Goal: Task Accomplishment & Management: Manage account settings

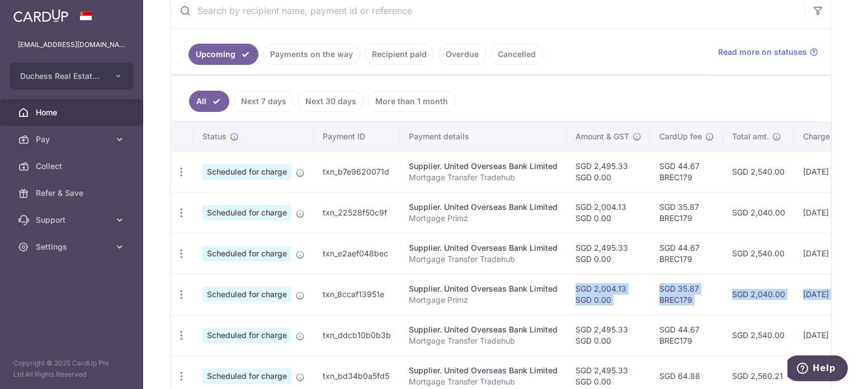
scroll to position [0, 186]
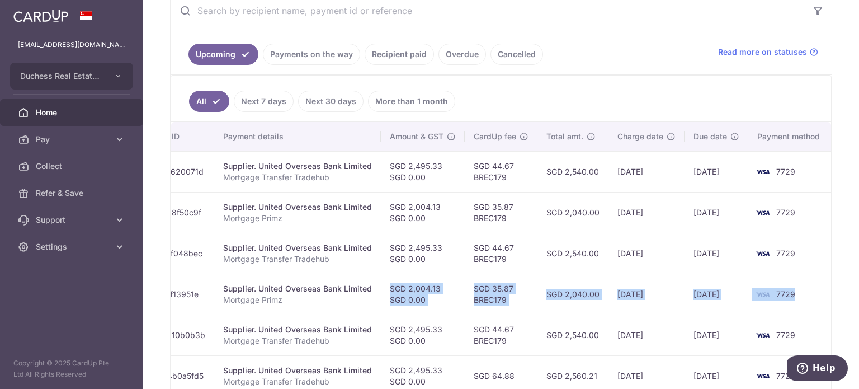
drag, startPoint x: 633, startPoint y: 275, endPoint x: 790, endPoint y: 287, distance: 157.6
click at [801, 288] on tr "Update payment Cancel payment Scheduled for charge txn_8ccaf13951e Supplier. Un…" at bounding box center [409, 293] width 848 height 41
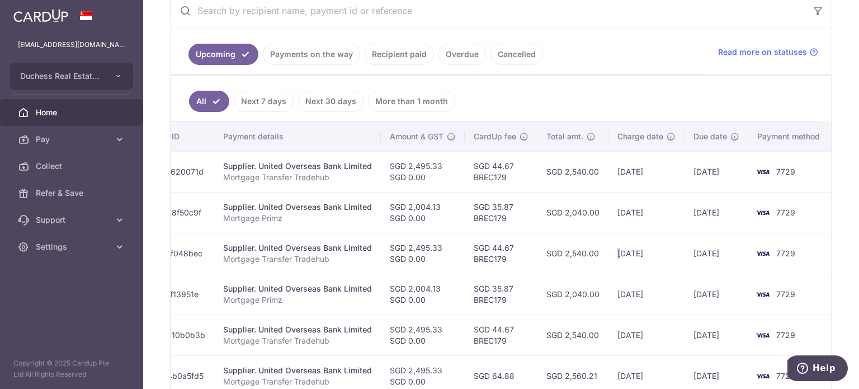
click at [614, 249] on td "15/09/2025" at bounding box center [646, 253] width 76 height 41
drag, startPoint x: 565, startPoint y: 242, endPoint x: 559, endPoint y: 242, distance: 6.2
click at [564, 242] on td "SGD 2,540.00" at bounding box center [572, 253] width 71 height 41
drag, startPoint x: 494, startPoint y: 226, endPoint x: 282, endPoint y: 197, distance: 214.4
click at [282, 197] on tr "Update payment Cancel payment Scheduled for charge txn_22528f50c9f Supplier. Un…" at bounding box center [409, 212] width 848 height 41
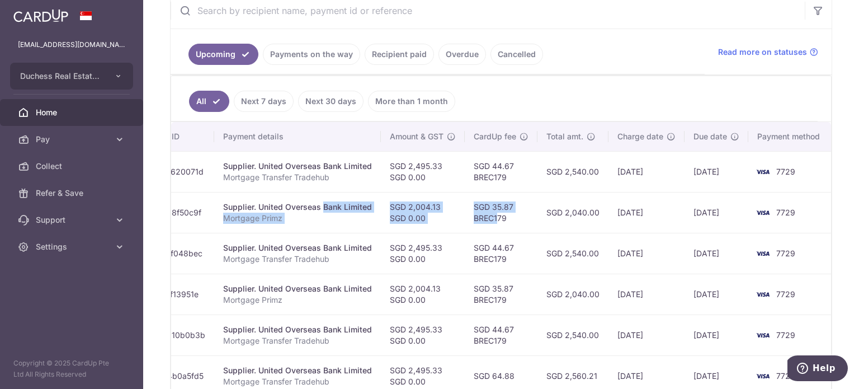
click at [403, 224] on td "SGD 2,004.13 SGD 0.00" at bounding box center [423, 212] width 84 height 41
click at [404, 216] on td "SGD 2,004.13 SGD 0.00" at bounding box center [423, 212] width 84 height 41
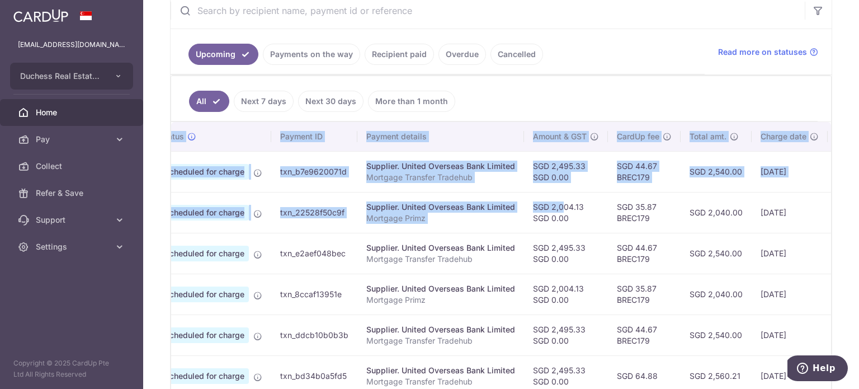
scroll to position [0, 0]
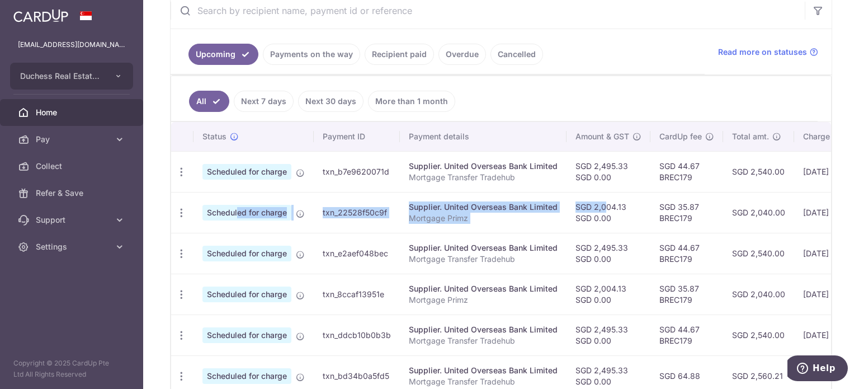
drag, startPoint x: 406, startPoint y: 196, endPoint x: 254, endPoint y: 203, distance: 151.7
click at [253, 203] on tr "Update payment Cancel payment Scheduled for charge txn_22528f50c9f Supplier. Un…" at bounding box center [595, 212] width 848 height 41
click at [183, 289] on icon "button" at bounding box center [182, 295] width 12 height 12
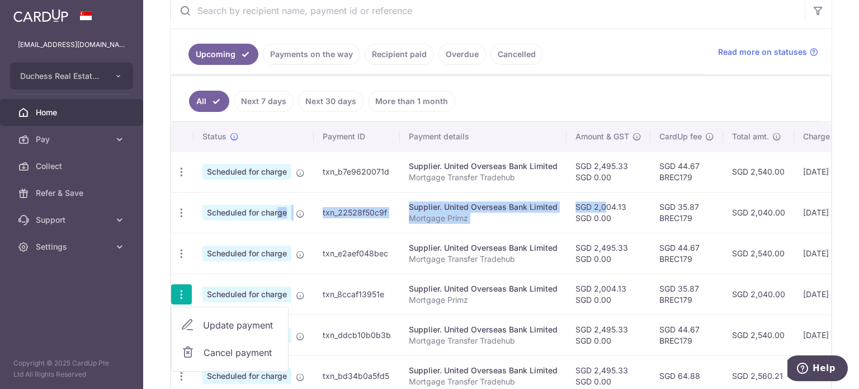
click at [217, 320] on span "Update payment" at bounding box center [241, 324] width 76 height 13
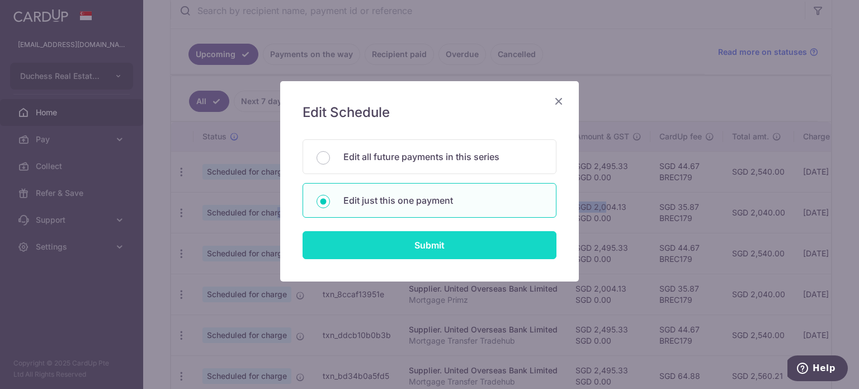
click at [396, 250] on input "Submit" at bounding box center [429, 245] width 254 height 28
radio input "true"
type input "2,004.13"
type input "0.00"
type input "19/09/2025"
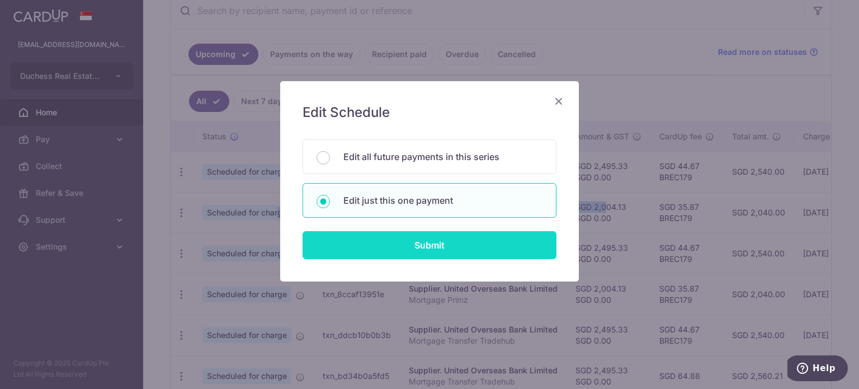
type input "Mortgage Primz"
type input "Primz"
type input "BREC179"
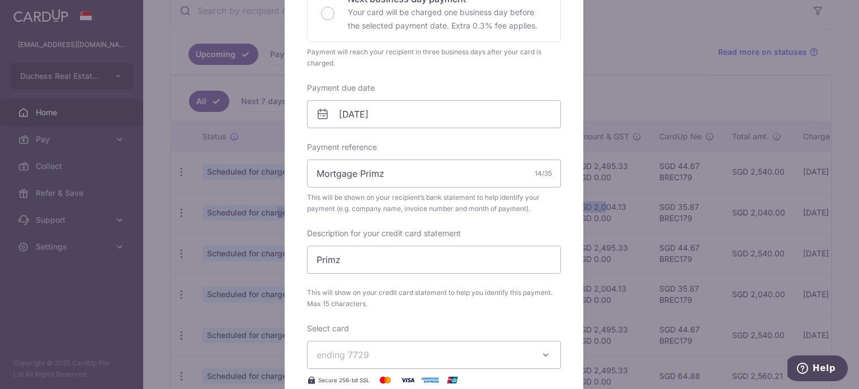
scroll to position [280, 0]
click at [381, 108] on input "19/09/2025" at bounding box center [434, 116] width 254 height 28
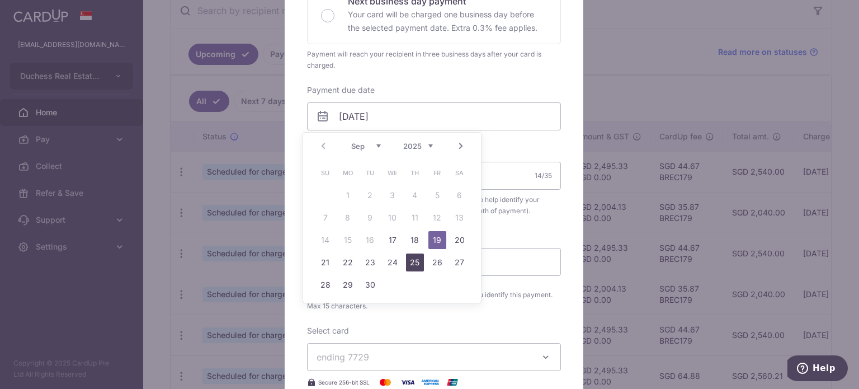
click at [415, 263] on link "25" at bounding box center [415, 262] width 18 height 18
type input "[DATE]"
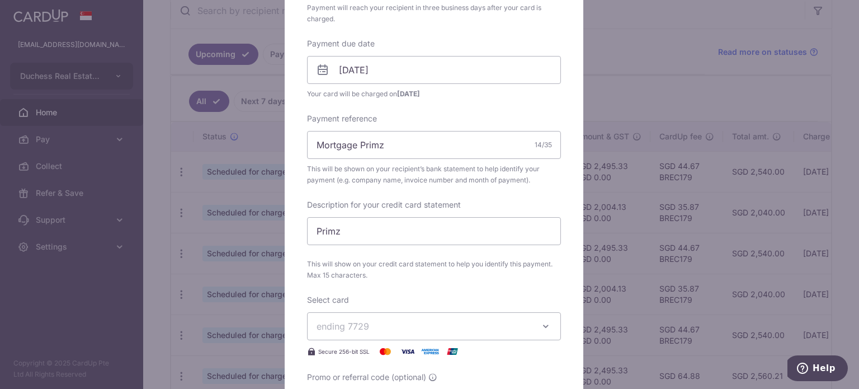
scroll to position [447, 0]
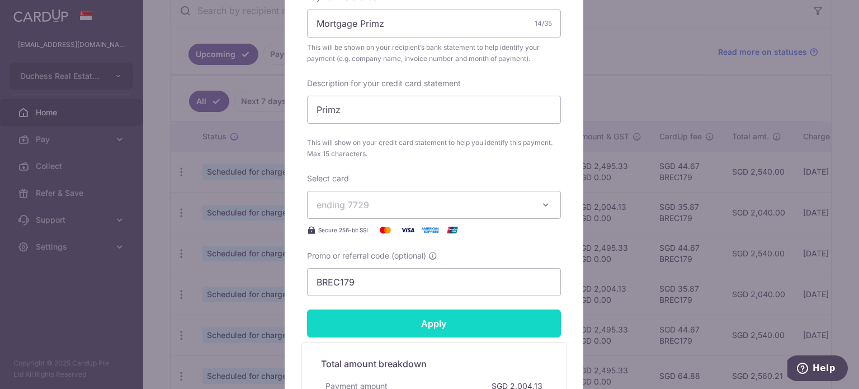
click at [424, 329] on input "Apply" at bounding box center [434, 323] width 254 height 28
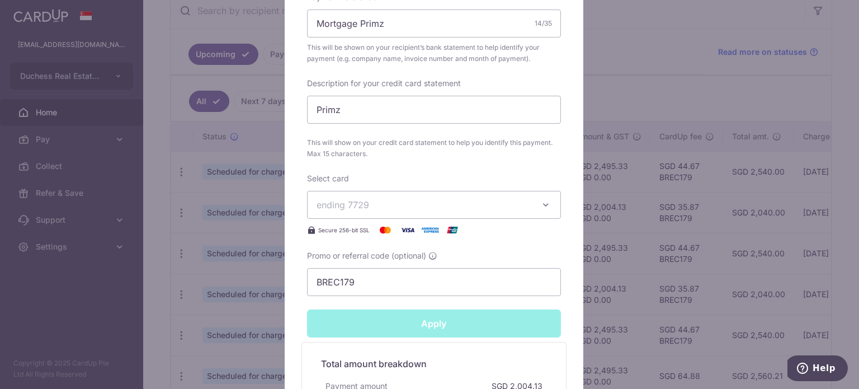
type input "Successfully Applied"
click at [664, 91] on div "Edit payment By clicking apply, you will make changes to all payments to United…" at bounding box center [429, 194] width 859 height 389
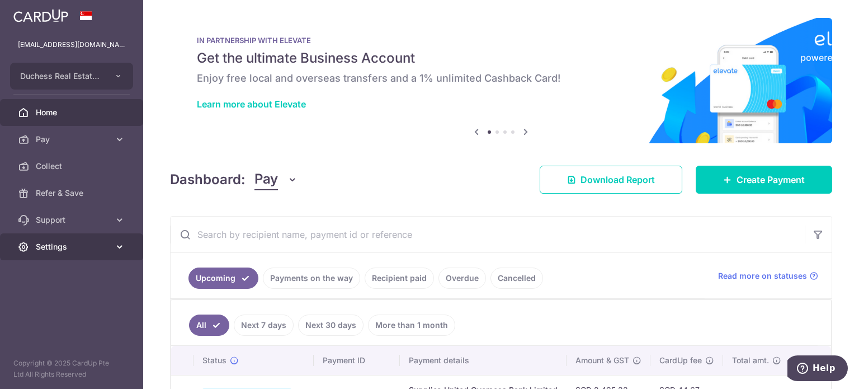
click at [56, 259] on link "Settings" at bounding box center [71, 246] width 143 height 27
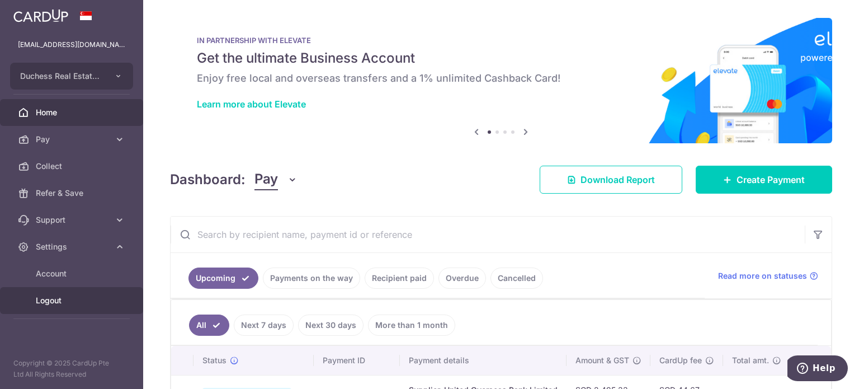
click at [78, 304] on span "Logout" at bounding box center [73, 300] width 74 height 11
